Goal: Task Accomplishment & Management: Use online tool/utility

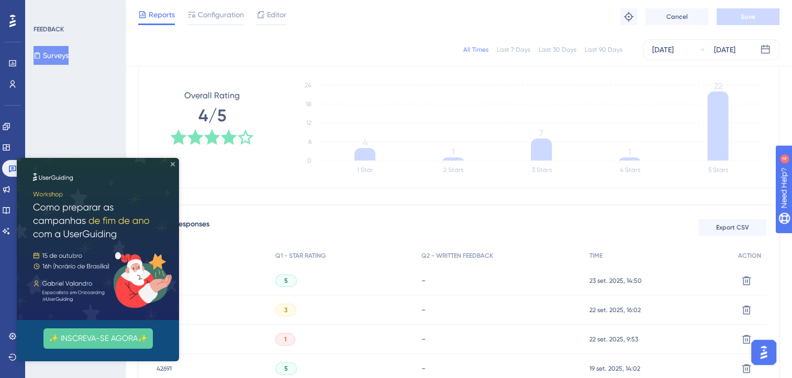
drag, startPoint x: 172, startPoint y: 162, endPoint x: 621, endPoint y: 285, distance: 466.2
click at [172, 162] on icon "Close Preview" at bounding box center [173, 164] width 4 height 4
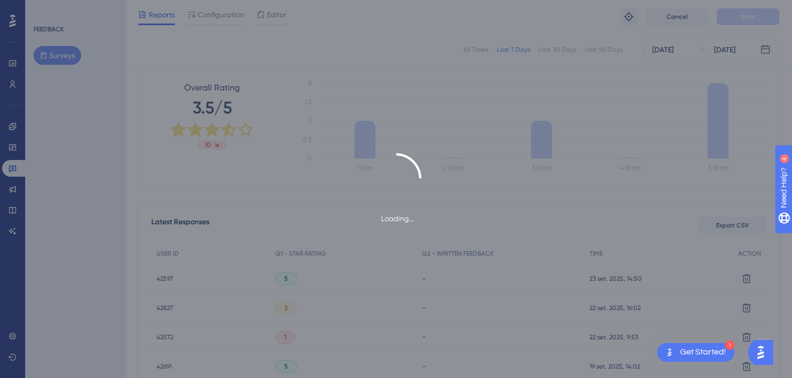
scroll to position [157, 0]
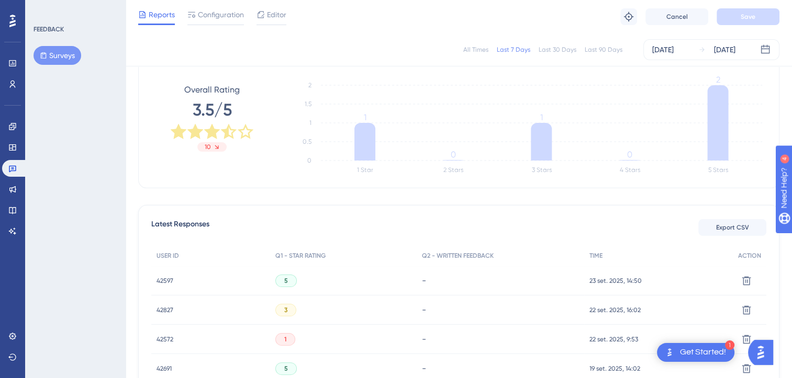
click at [486, 53] on div "All Times" at bounding box center [475, 50] width 25 height 8
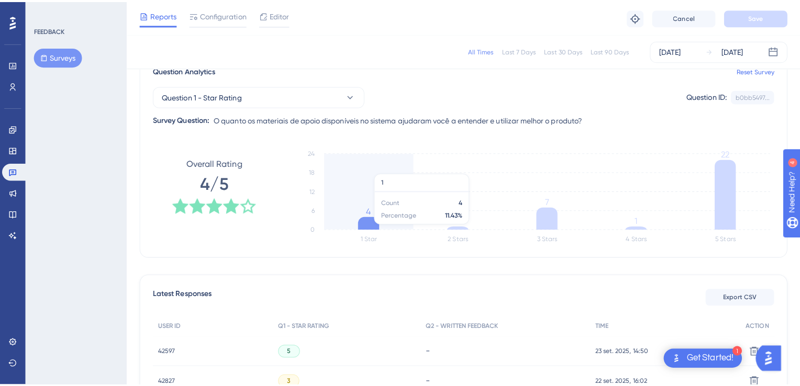
scroll to position [0, 0]
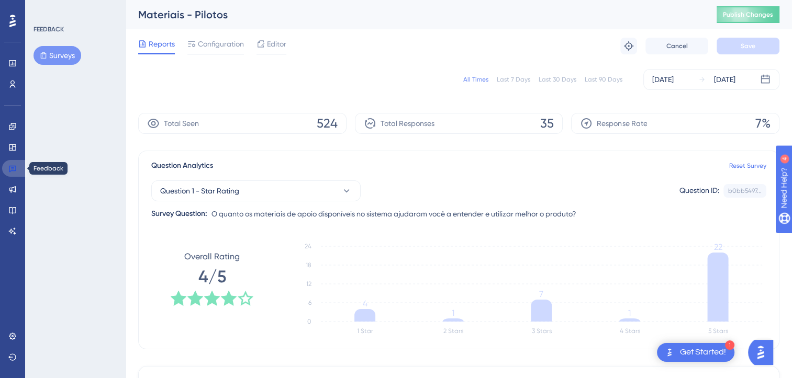
click at [9, 171] on icon at bounding box center [12, 169] width 7 height 7
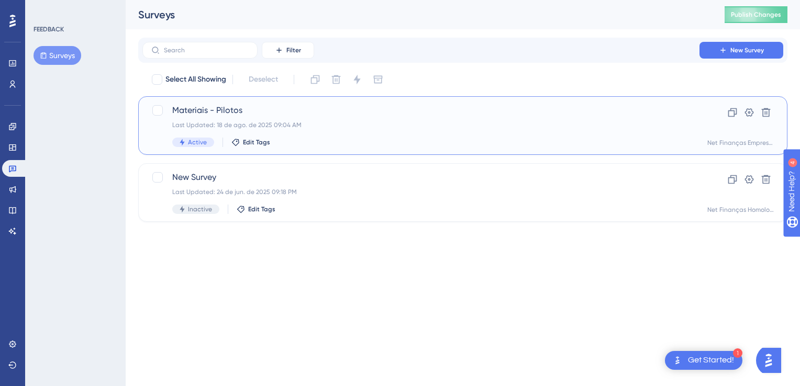
click at [301, 115] on span "Materiais - Pilotos" at bounding box center [420, 110] width 497 height 13
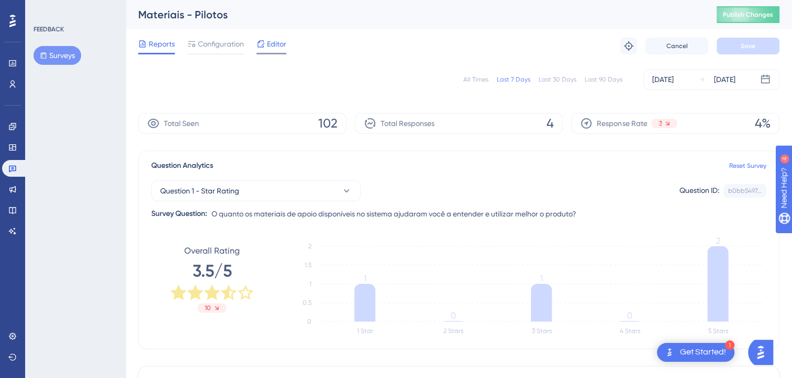
click at [272, 45] on span "Editor" at bounding box center [276, 44] width 19 height 13
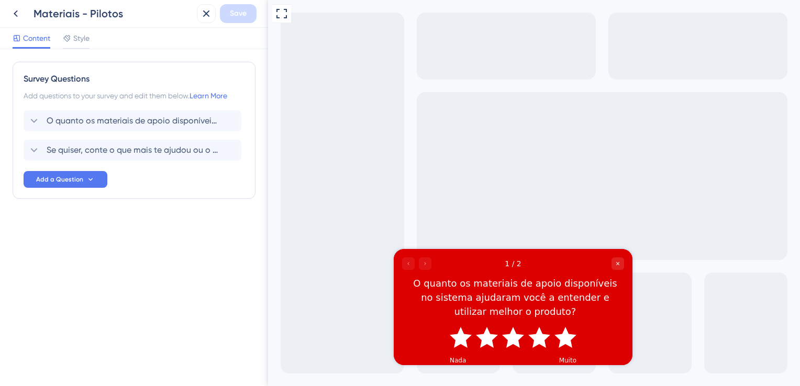
click at [425, 265] on div at bounding box center [416, 263] width 29 height 13
click at [155, 159] on div "Se quiser, conte o que mais te ajudou ou o que poderia melhorar nos materiais." at bounding box center [133, 150] width 218 height 21
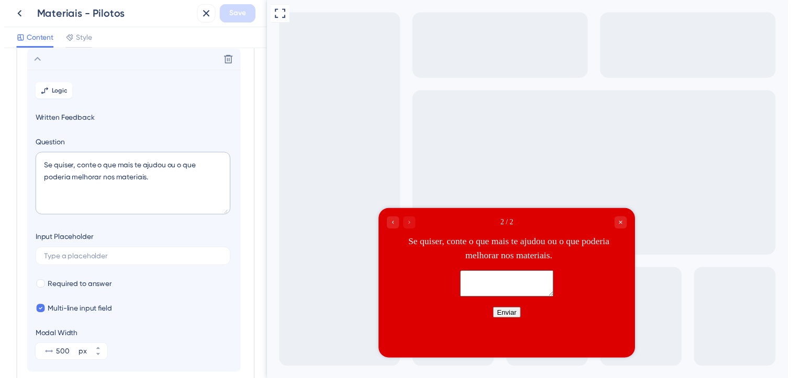
scroll to position [90, 0]
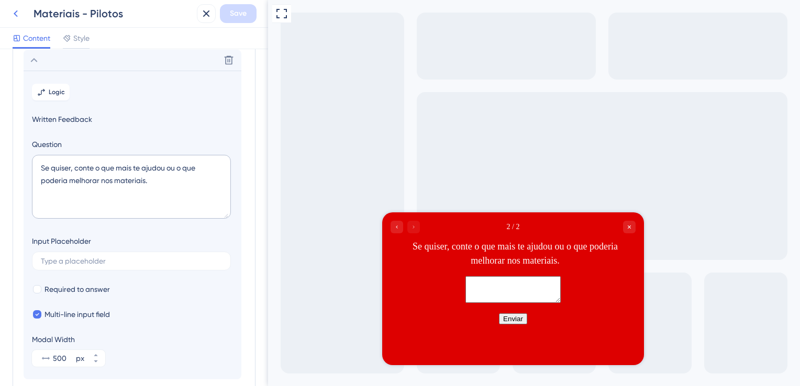
click at [17, 16] on icon at bounding box center [15, 13] width 13 height 13
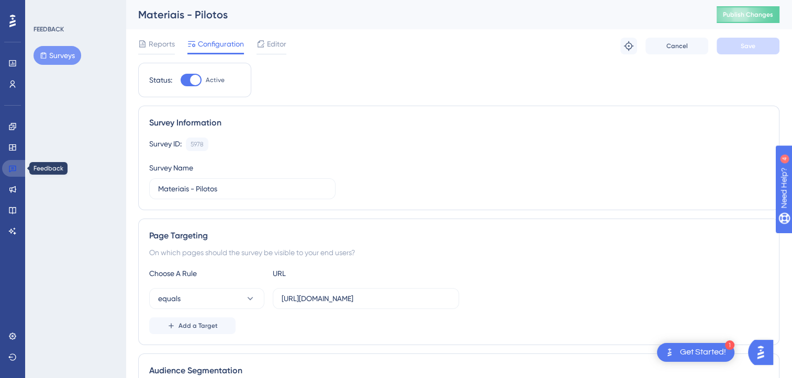
click at [10, 175] on link at bounding box center [14, 168] width 25 height 17
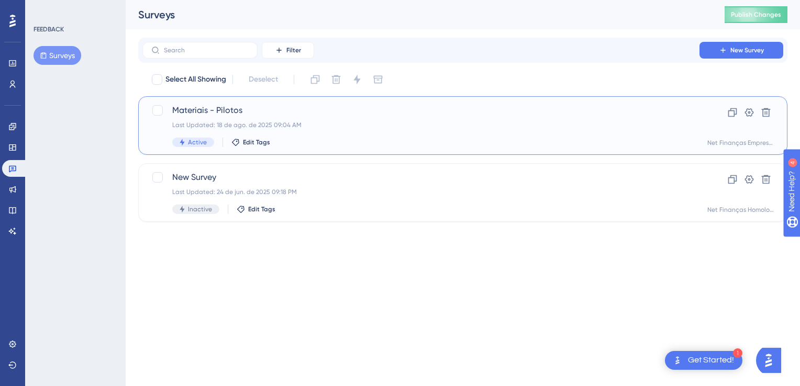
click at [316, 128] on div "Last Updated: 18 de ago. de 2025 09:04 AM" at bounding box center [420, 125] width 497 height 8
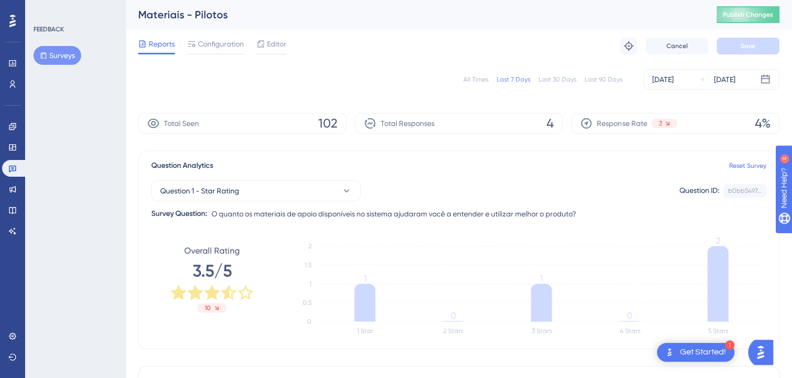
click at [477, 78] on div "All Times" at bounding box center [475, 79] width 25 height 8
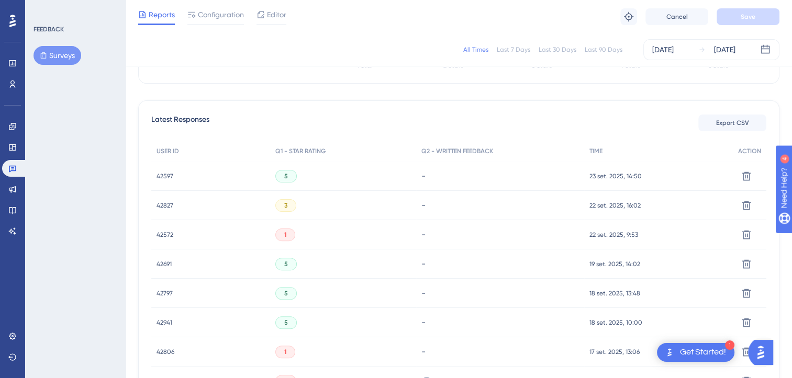
scroll to position [209, 0]
